Goal: Navigation & Orientation: Find specific page/section

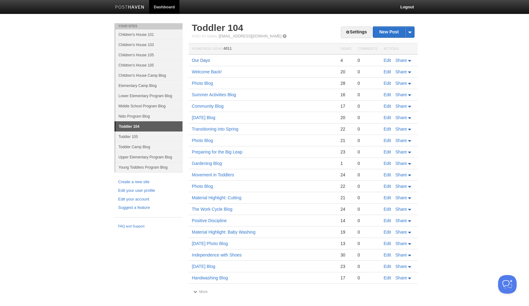
click at [205, 61] on link "Our Days" at bounding box center [201, 60] width 18 height 5
click at [146, 117] on link "Nido Program Blog" at bounding box center [148, 116] width 67 height 10
click at [145, 115] on link "Nido Program Blog" at bounding box center [148, 116] width 67 height 10
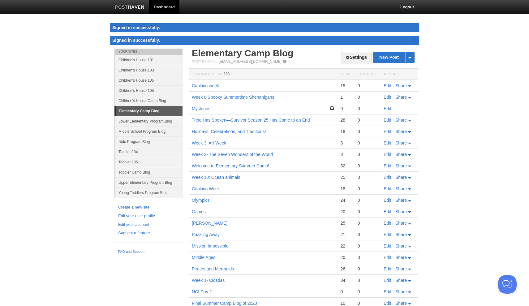
click at [143, 142] on link "Nido Program Blog" at bounding box center [148, 141] width 67 height 10
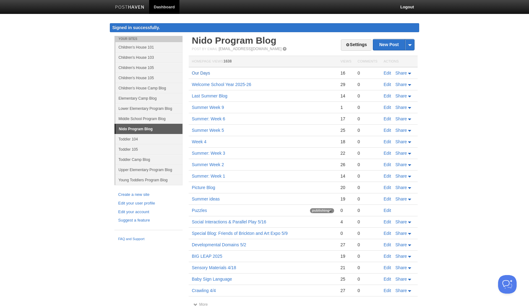
click at [203, 73] on link "Our Days" at bounding box center [201, 72] width 18 height 5
click at [137, 180] on link "Young Toddlers Program Blog" at bounding box center [148, 180] width 67 height 10
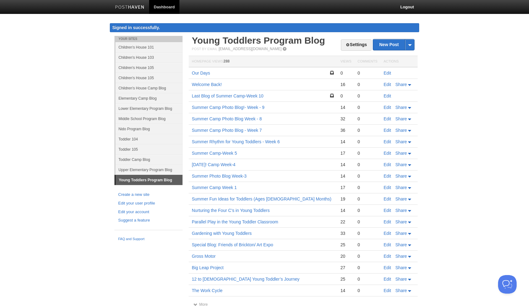
click at [132, 140] on link "Toddler 104" at bounding box center [148, 139] width 67 height 10
